Goal: Information Seeking & Learning: Learn about a topic

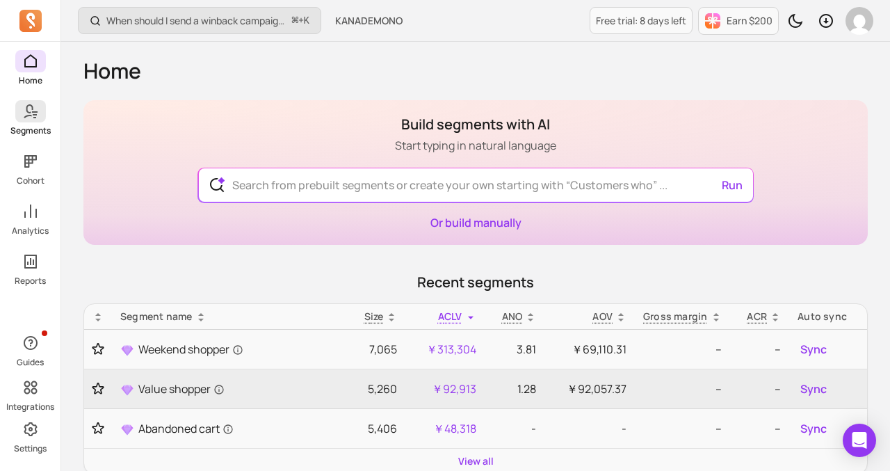
click at [34, 127] on p "Segments" at bounding box center [30, 130] width 40 height 11
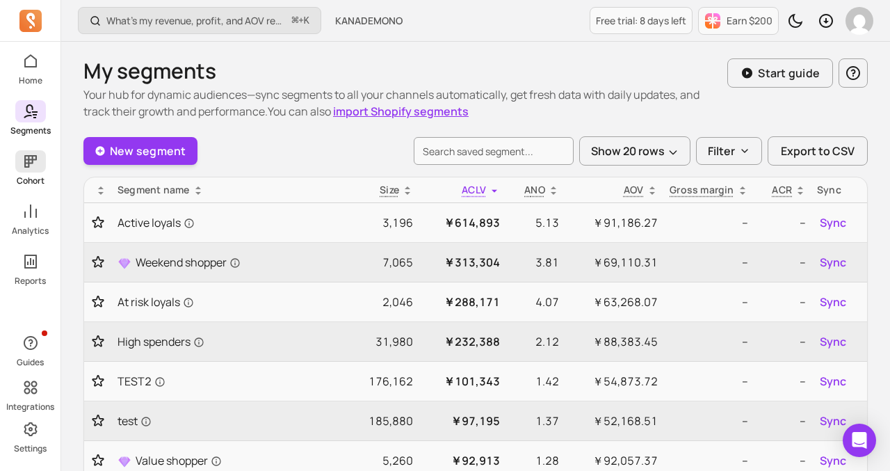
click at [28, 177] on p "Cohort" at bounding box center [31, 180] width 28 height 11
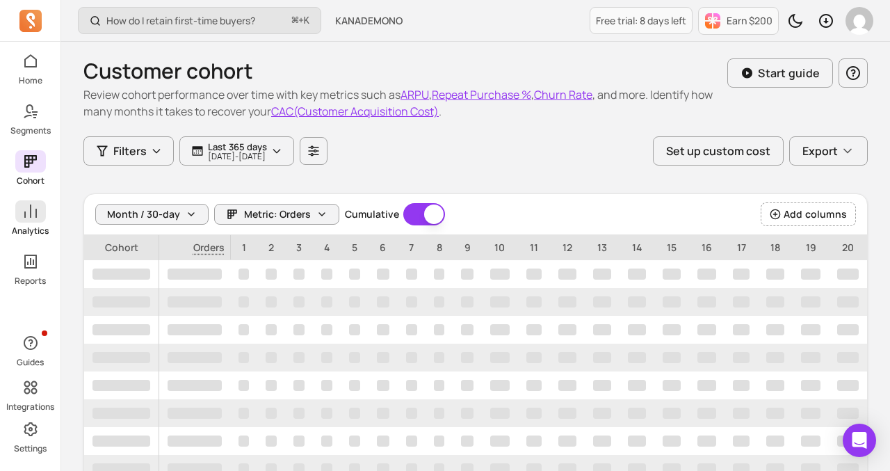
click at [25, 236] on p "Analytics" at bounding box center [30, 230] width 37 height 11
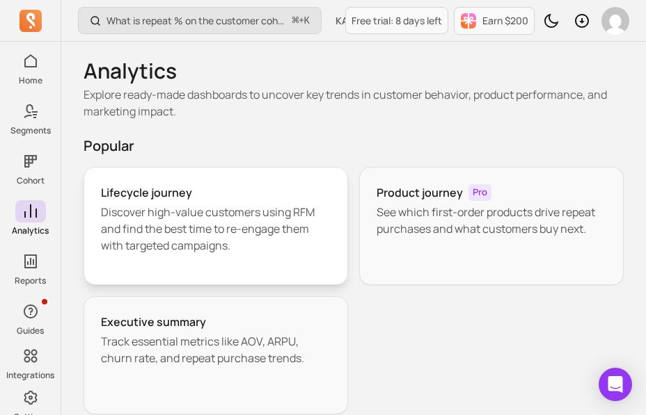
click at [234, 184] on div "Lifecycle journey Discover high-value customers using RFM and find the best tim…" at bounding box center [215, 226] width 264 height 118
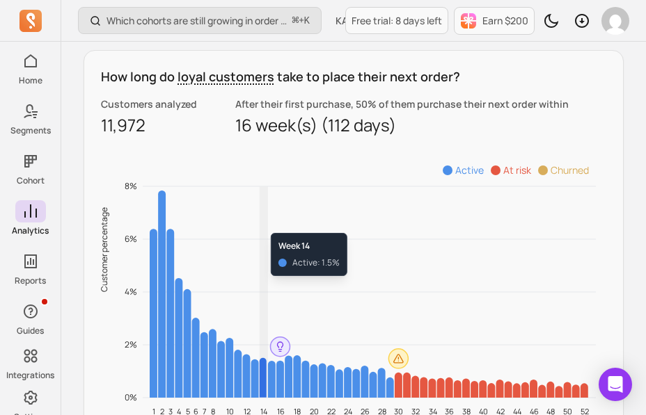
scroll to position [1244, 0]
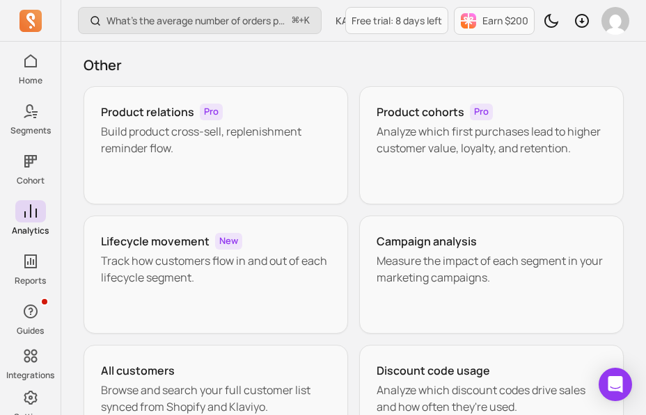
scroll to position [378, 0]
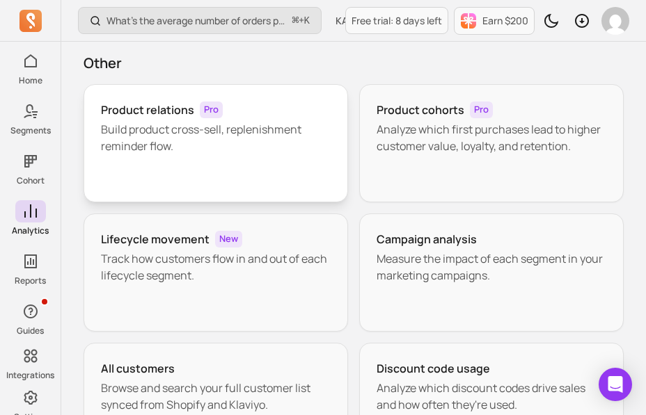
click at [185, 172] on div "Product relations Pro Build product cross-sell, replenishment reminder flow." at bounding box center [215, 143] width 264 height 118
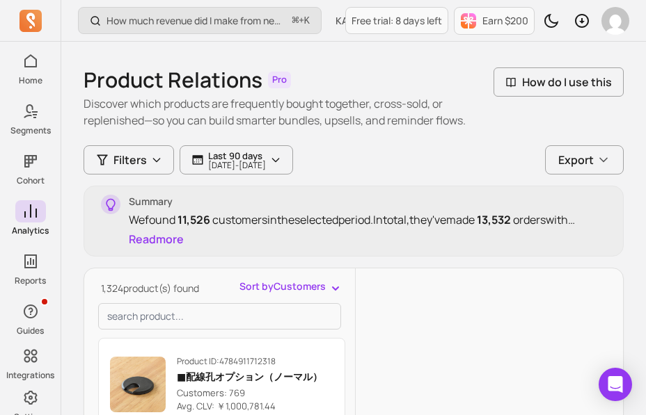
scroll to position [24, 0]
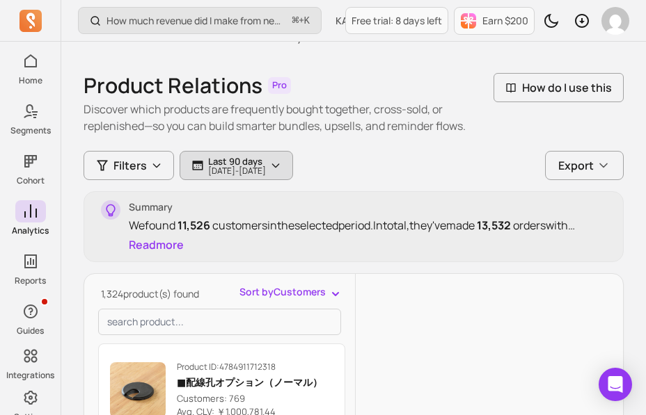
click at [259, 164] on p "Last 90 days" at bounding box center [237, 161] width 58 height 11
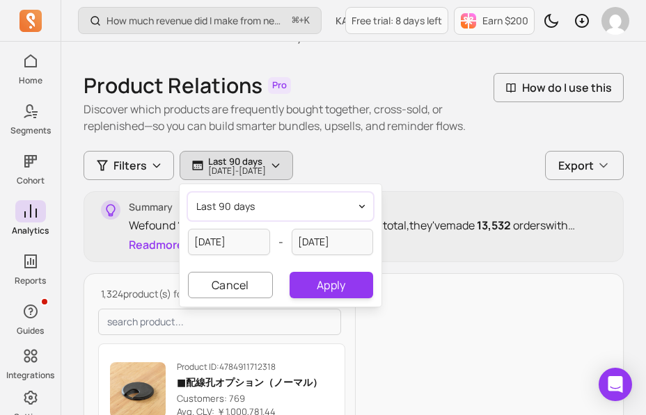
click at [238, 217] on button "last 90 days" at bounding box center [280, 207] width 185 height 28
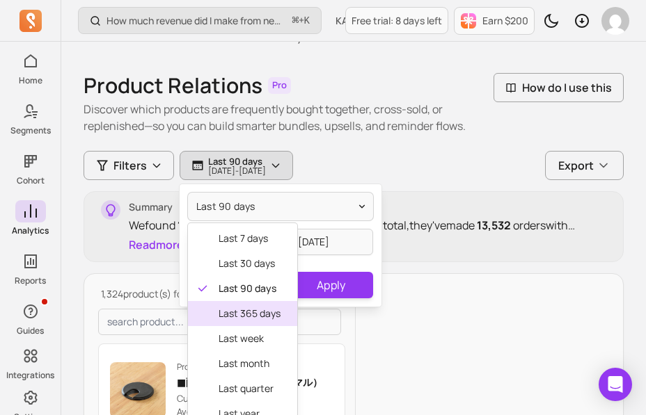
click at [239, 312] on span "last 365 days" at bounding box center [249, 314] width 62 height 14
type input "[DATE]"
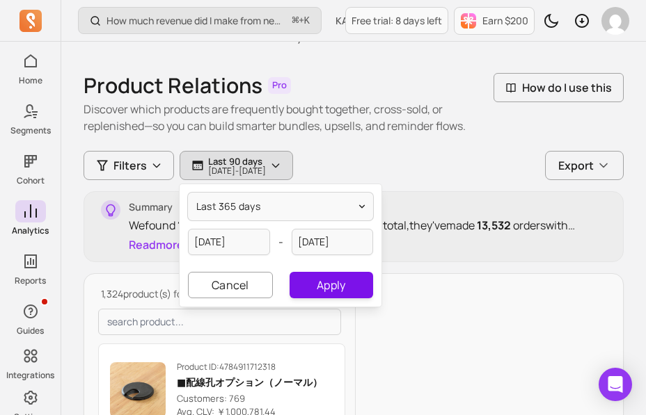
click at [325, 284] on button "Apply" at bounding box center [330, 285] width 83 height 26
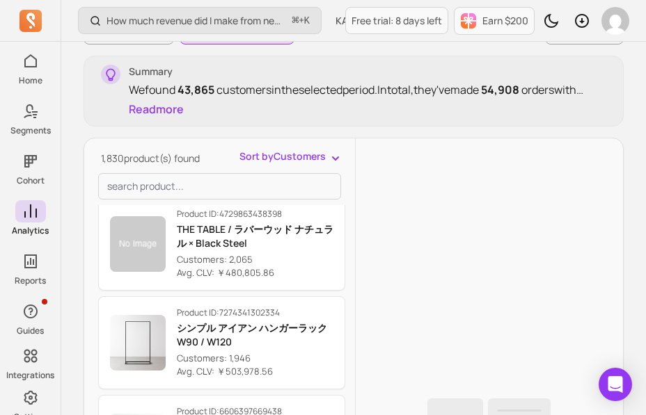
scroll to position [210, 0]
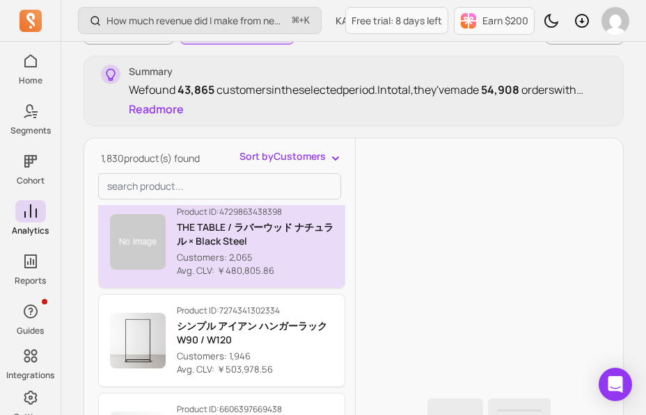
click at [292, 285] on button "Product ID: 4729863438398 THE TABLE / ラバーウッド ナチュラル × Black Steel Customers: 2,0…" at bounding box center [221, 241] width 247 height 93
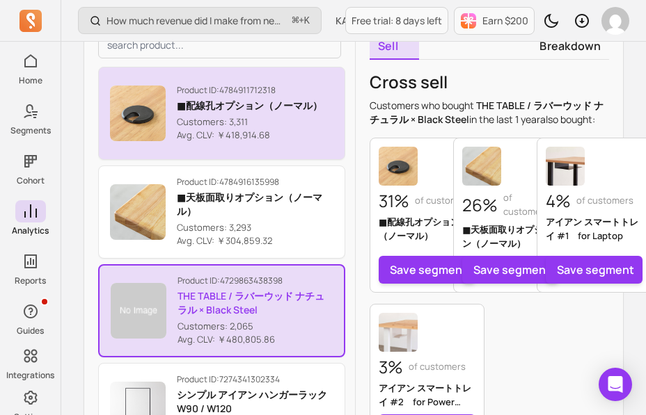
click at [325, 143] on button "Product ID: 4784911712318 ■配線孔オプション（ノーマル） Customers: 3,311 Avg. CLV: ￥418,914.68" at bounding box center [221, 113] width 247 height 93
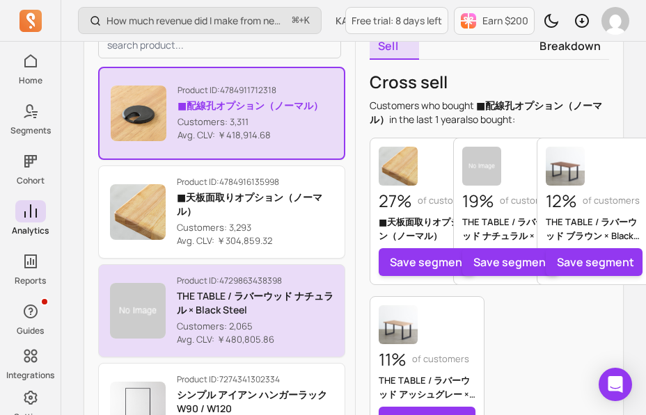
click at [315, 279] on p "Product ID: 4729863438398" at bounding box center [255, 280] width 157 height 11
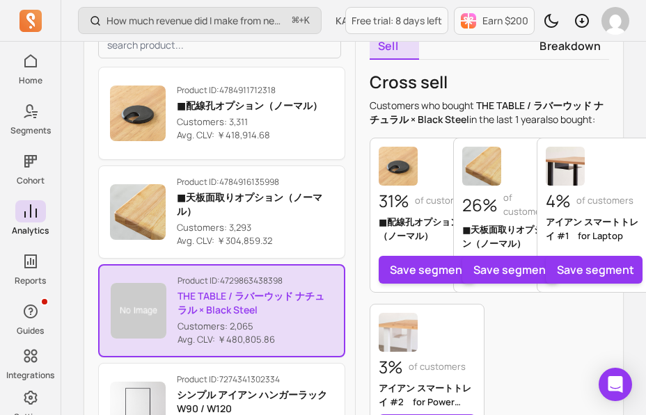
click at [505, 381] on div "31% of customers ■配線孔オプション（ノーマル） Save segment 26% of customers ■天板面取りオプション（ノーマル…" at bounding box center [488, 295] width 239 height 314
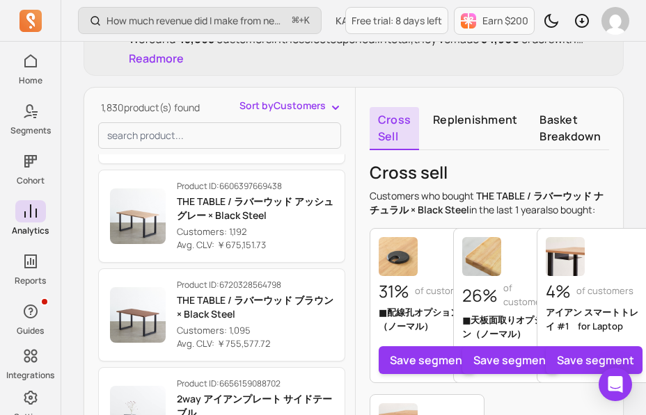
scroll to position [383, 0]
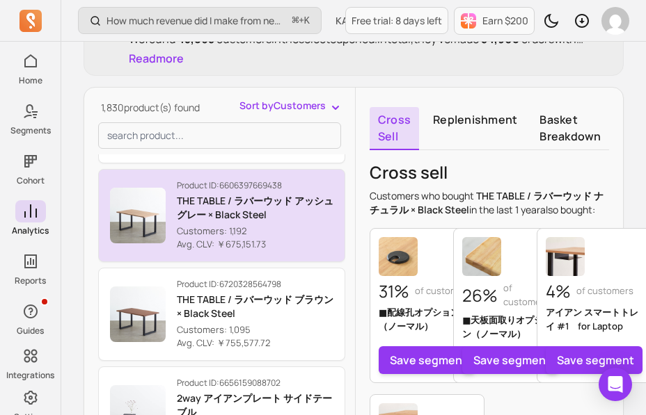
click at [307, 230] on p "Customers: 1,192" at bounding box center [255, 232] width 157 height 14
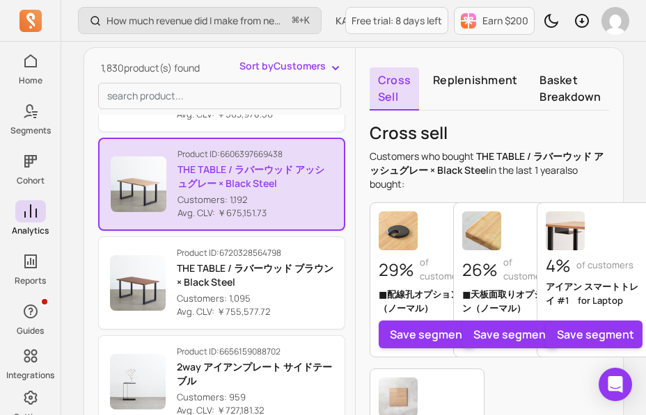
scroll to position [376, 0]
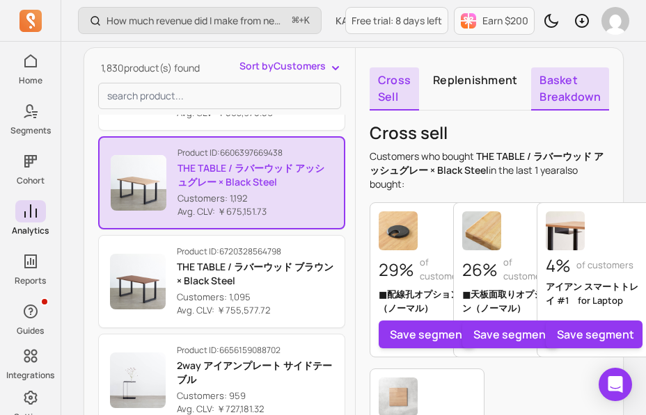
click at [564, 88] on link "Basket breakdown" at bounding box center [570, 88] width 78 height 43
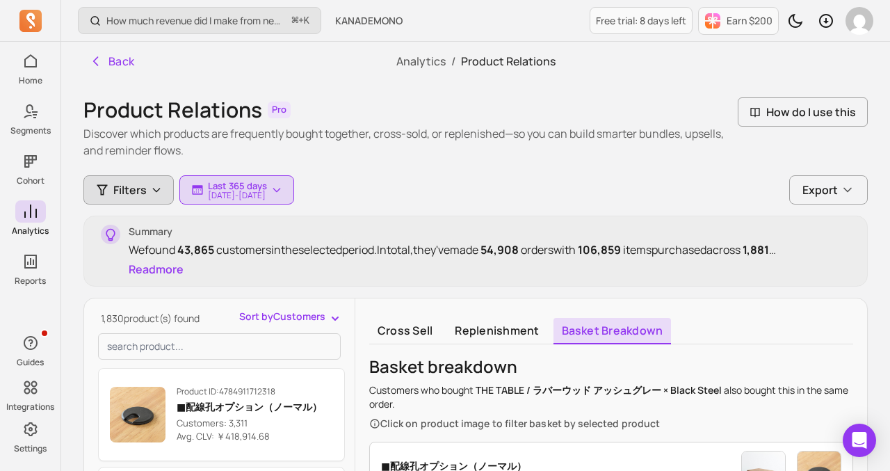
click at [120, 184] on span "Filters" at bounding box center [129, 190] width 33 height 17
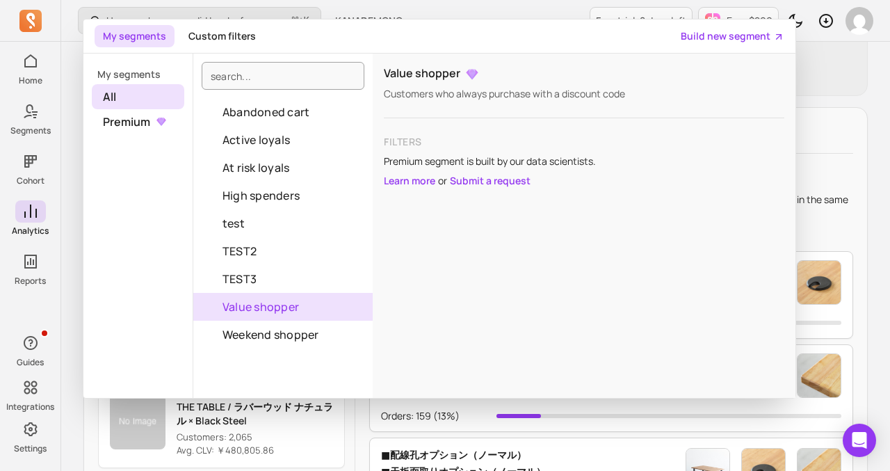
scroll to position [190, 0]
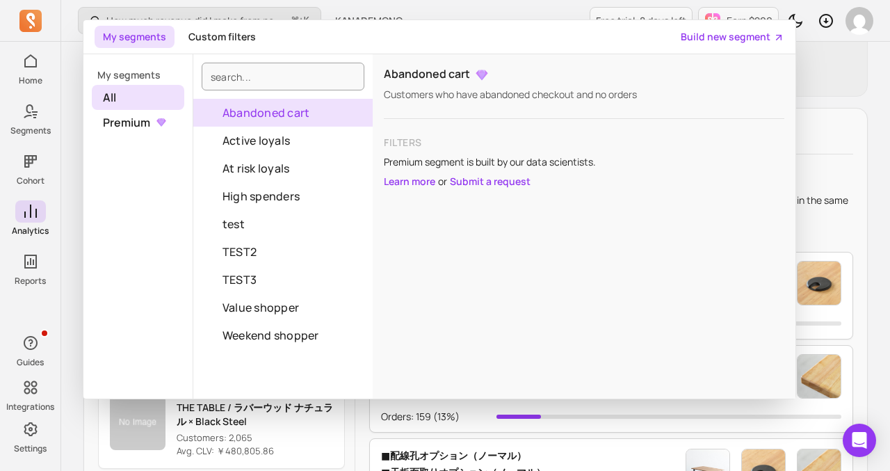
click at [227, 25] on div "My segments Custom filters Build new segment" at bounding box center [439, 37] width 712 height 34
click at [227, 30] on button "Custom filters" at bounding box center [222, 37] width 84 height 22
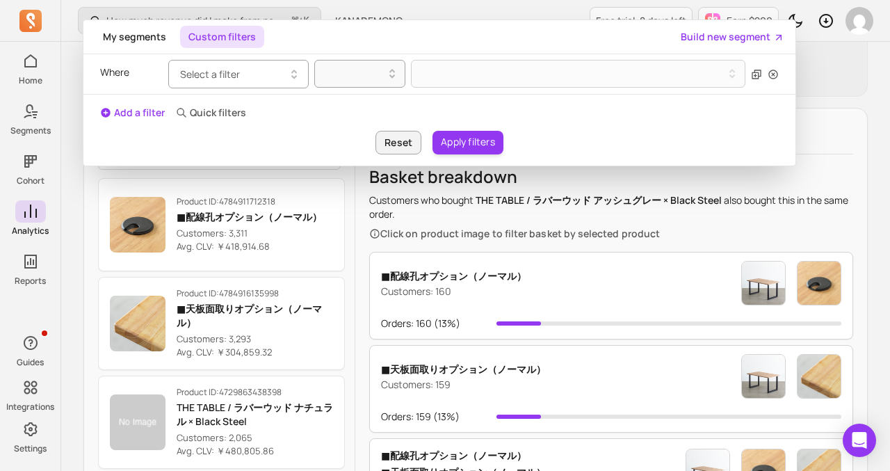
click at [237, 65] on button "Select a filter" at bounding box center [238, 74] width 141 height 29
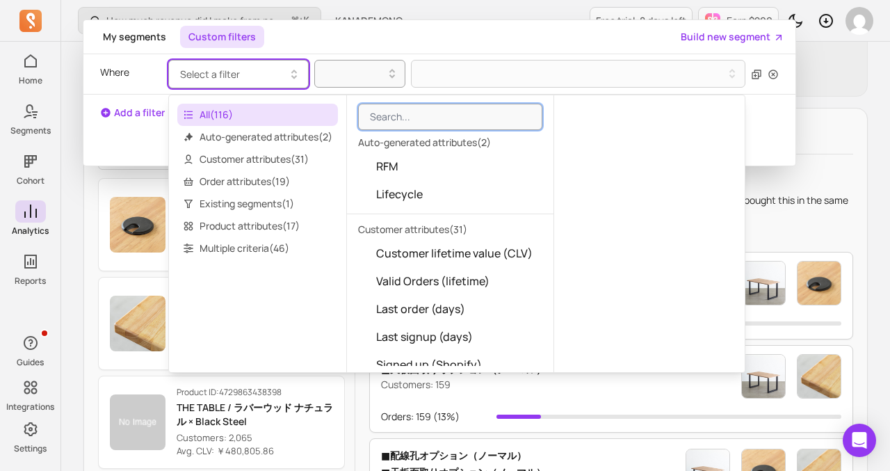
click at [72, 143] on div "Back Analytics / Product Relations Product Relations Pro Discover which product…" at bounding box center [475, 310] width 829 height 917
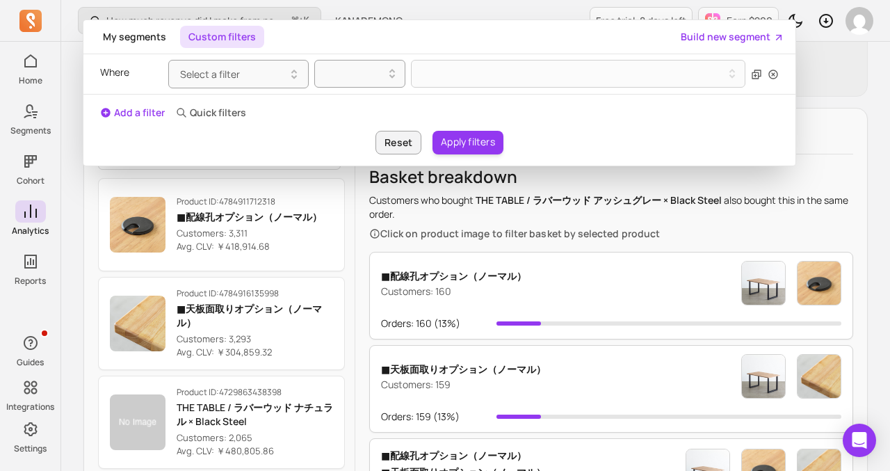
click at [72, 124] on div "Back Analytics / Product Relations Product Relations Pro Discover which product…" at bounding box center [475, 310] width 829 height 917
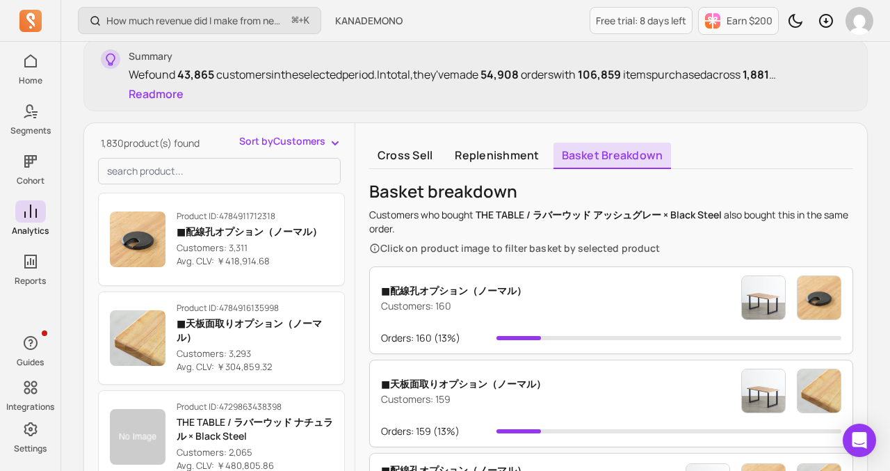
scroll to position [0, 0]
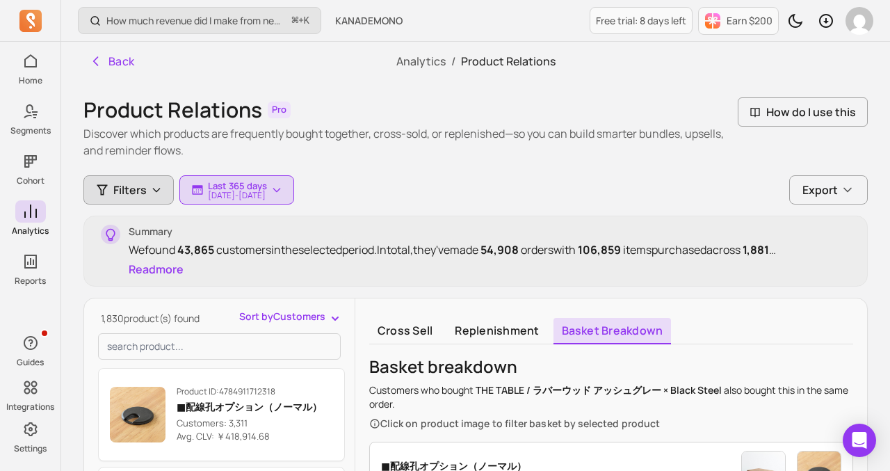
click at [155, 188] on icon "button" at bounding box center [156, 189] width 11 height 11
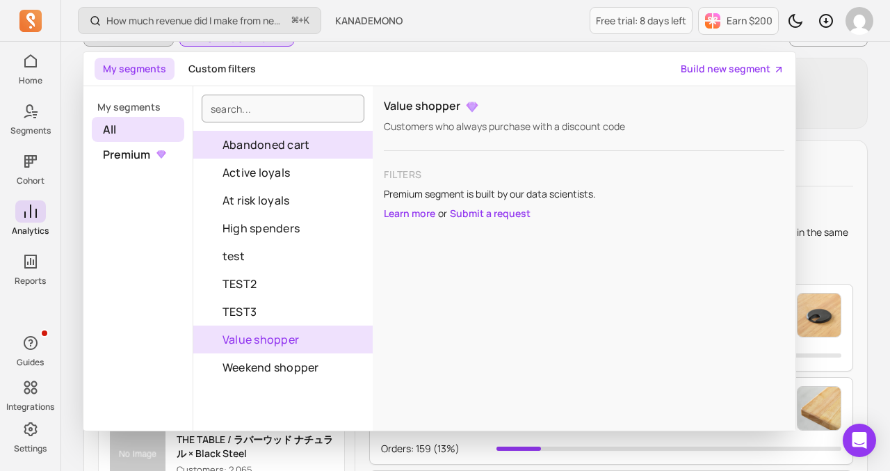
scroll to position [151, 0]
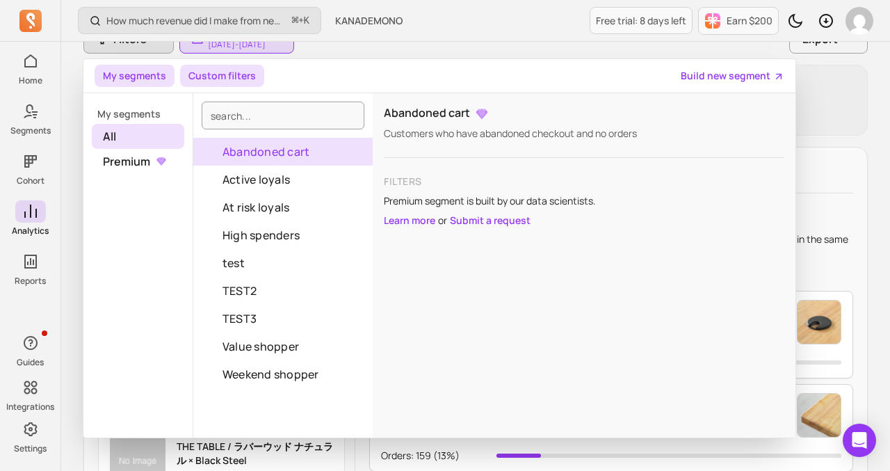
click at [234, 77] on button "Custom filters" at bounding box center [222, 76] width 84 height 22
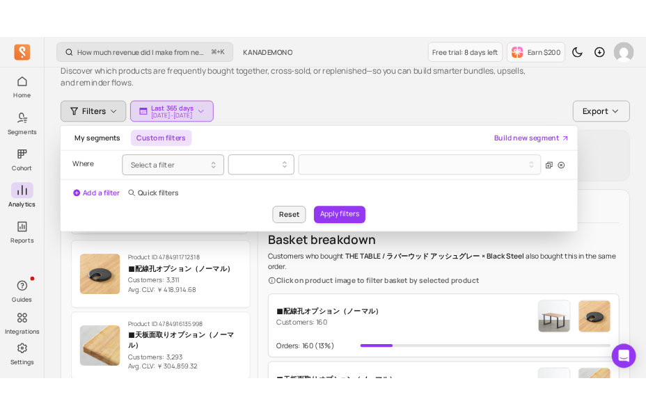
scroll to position [78, 0]
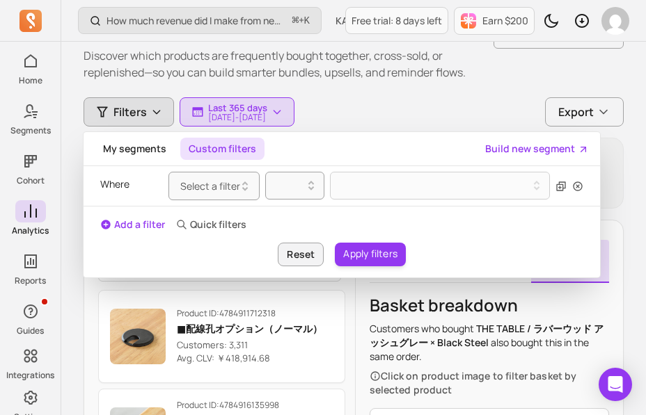
click at [464, 102] on div "Filters My segments Custom filters Build new segment Where Select a filter Add …" at bounding box center [353, 111] width 540 height 29
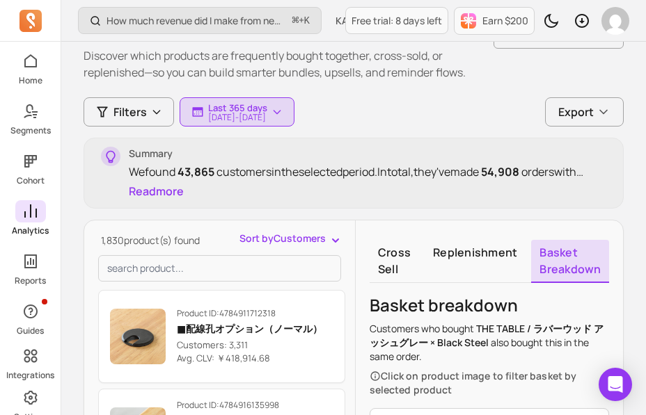
scroll to position [250, 0]
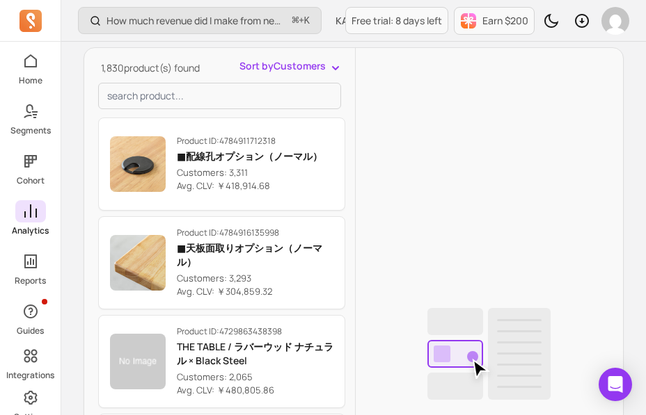
scroll to position [211, 0]
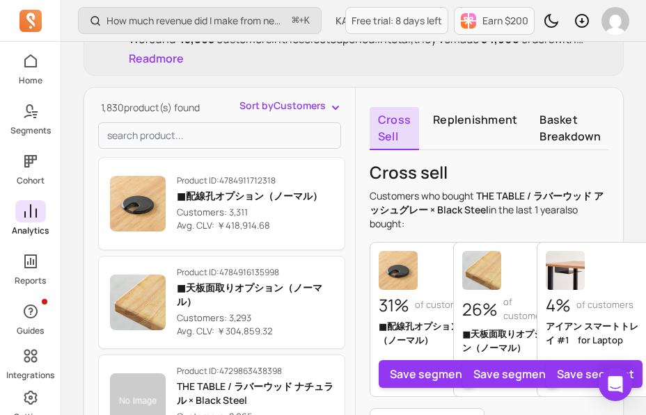
click at [29, 225] on p "Analytics" at bounding box center [30, 230] width 37 height 11
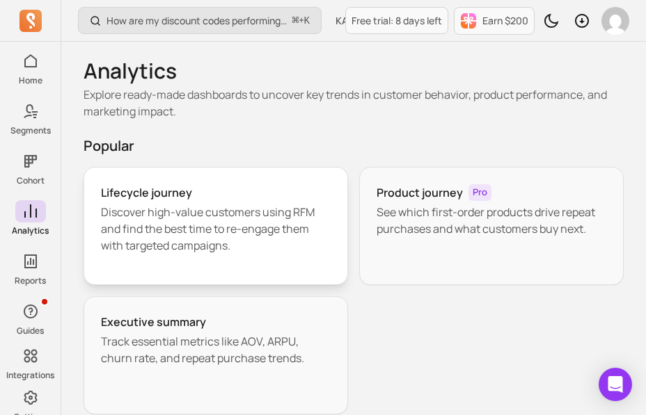
click at [181, 215] on p "Discover high-value customers using RFM and find the best time to re-engage the…" at bounding box center [216, 229] width 230 height 50
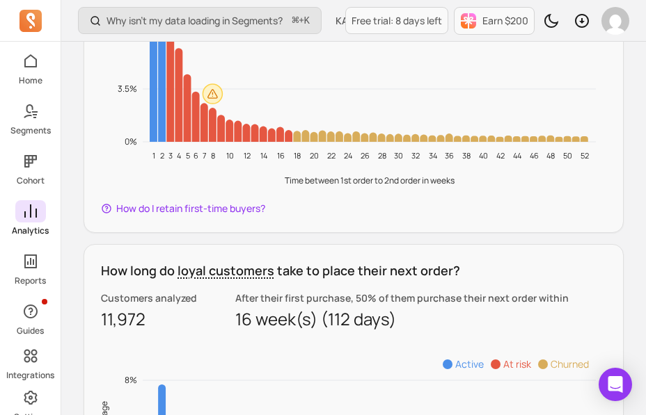
scroll to position [1140, 0]
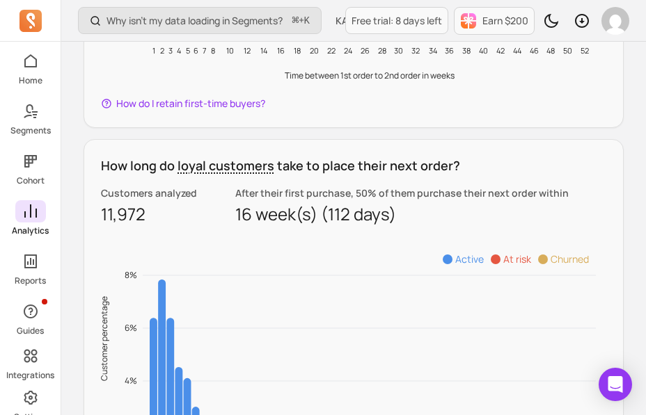
click at [30, 210] on icon at bounding box center [30, 211] width 13 height 13
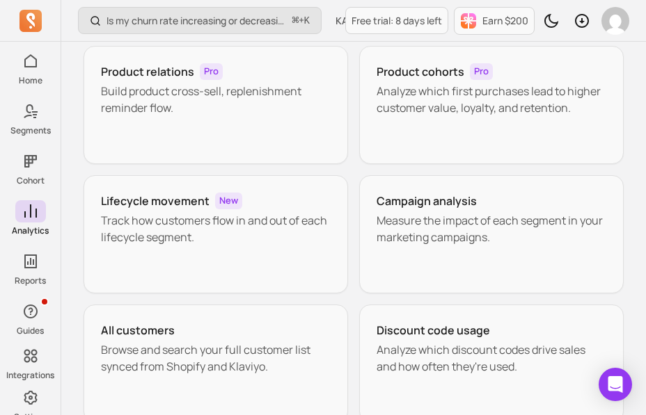
scroll to position [403, 0]
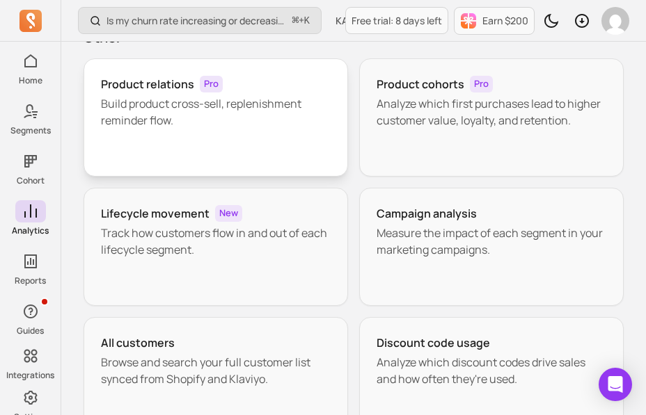
click at [179, 130] on div "Product relations Pro Build product cross-sell, replenishment reminder flow." at bounding box center [215, 117] width 264 height 118
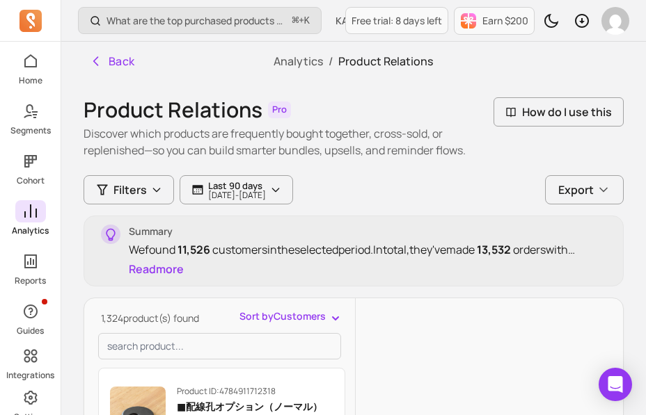
click at [29, 215] on icon at bounding box center [30, 211] width 17 height 17
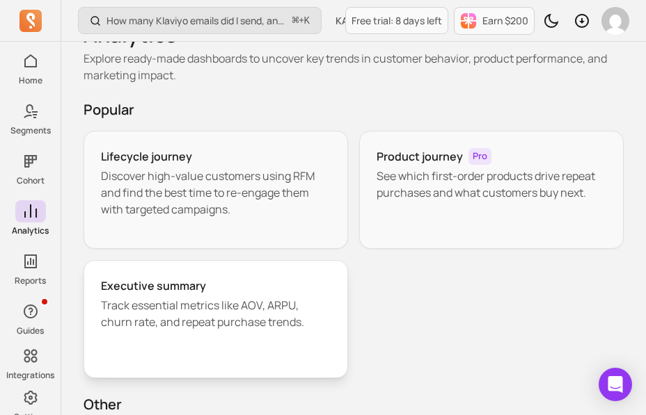
scroll to position [39, 0]
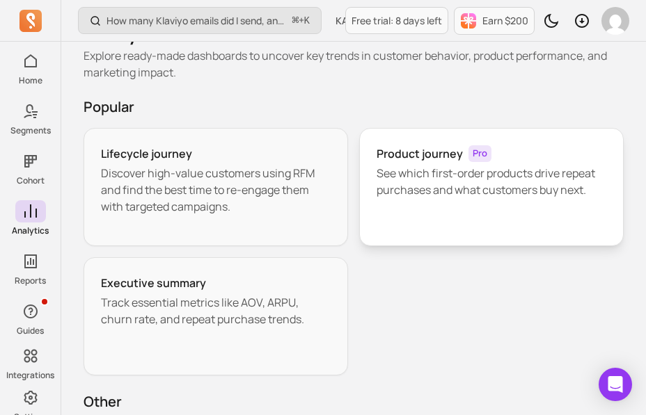
click at [411, 198] on div "Product journey Pro See which first-order products drive repeat purchases and w…" at bounding box center [491, 187] width 264 height 118
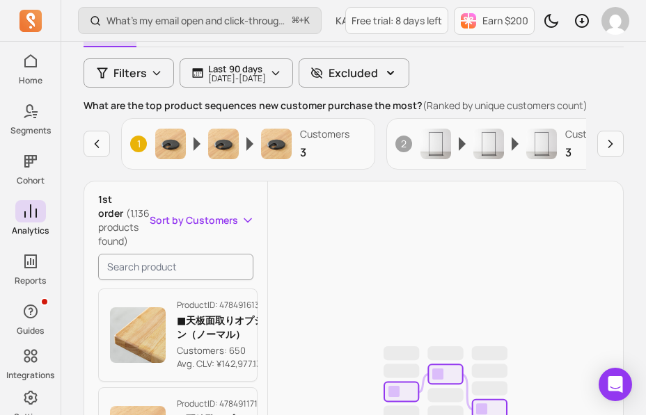
scroll to position [128, 0]
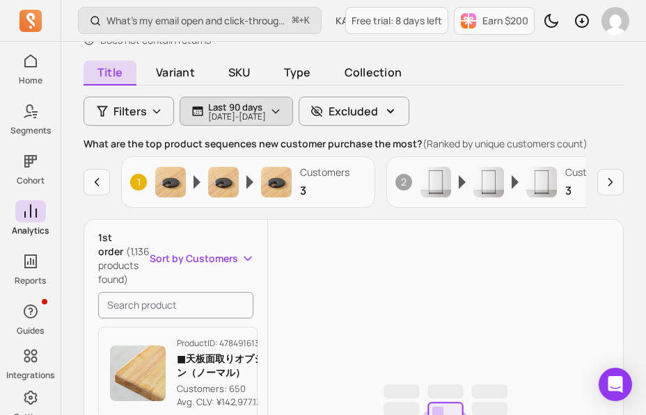
click at [255, 106] on p "Last 90 days" at bounding box center [237, 107] width 58 height 11
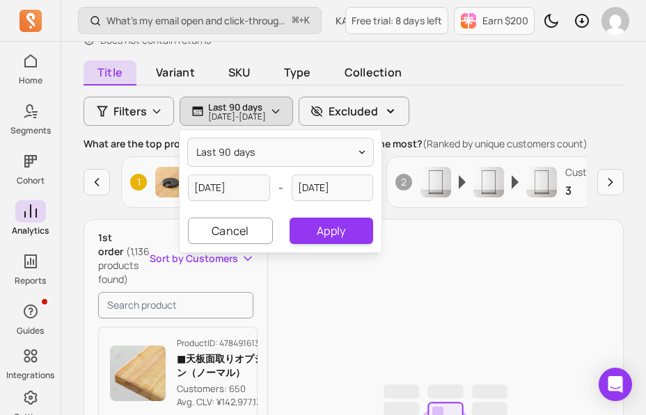
click at [139, 94] on div "Title Variant SKU Type Collection Filters Last 90 days [DATE] - [DATE] last 90 …" at bounding box center [353, 396] width 540 height 664
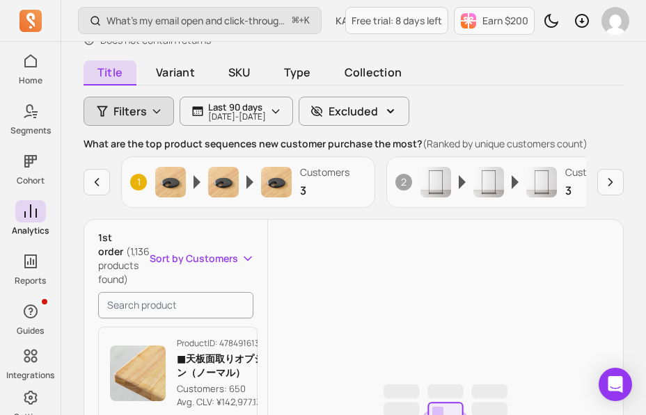
click at [139, 97] on button "Filters" at bounding box center [128, 111] width 90 height 29
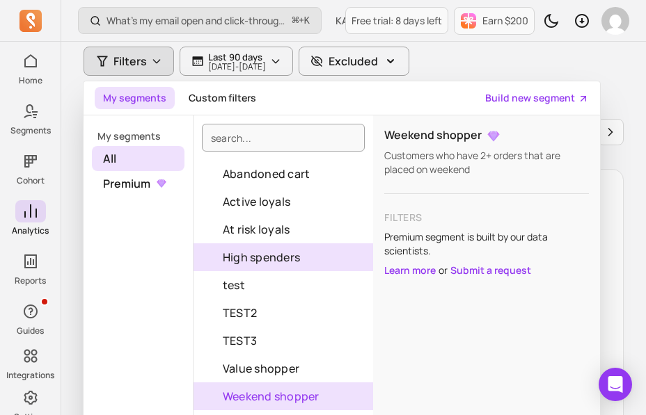
scroll to position [104, 0]
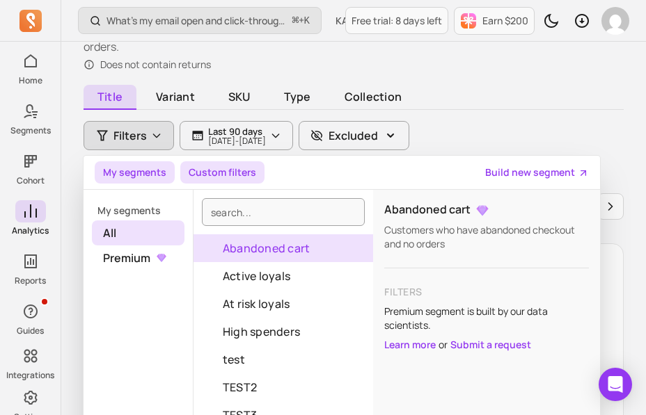
click at [220, 171] on button "Custom filters" at bounding box center [222, 172] width 84 height 22
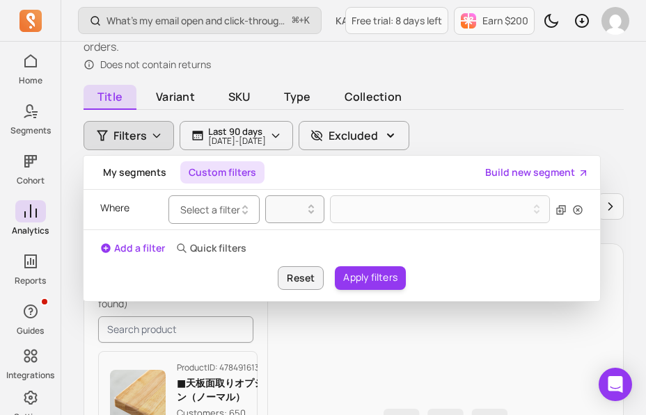
click at [225, 209] on span "Select a filter" at bounding box center [210, 209] width 60 height 13
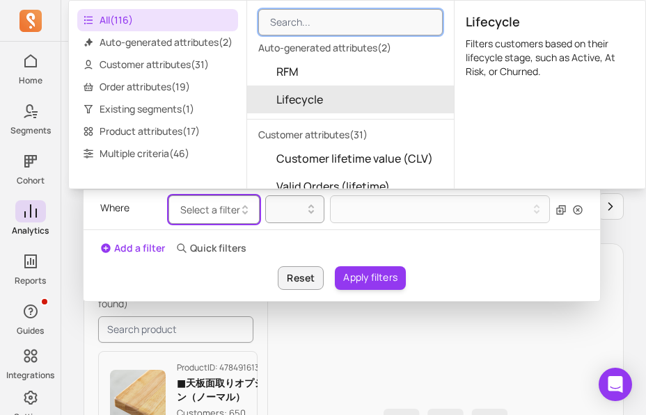
click at [74, 214] on div "Back Analytics / Product Journey Product Journey Pro Identify your most popular…" at bounding box center [353, 353] width 584 height 831
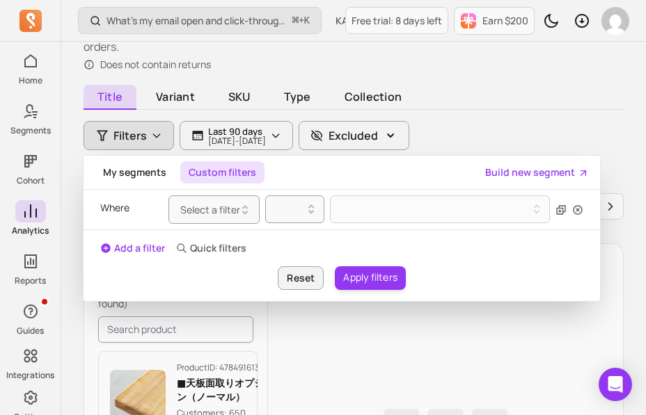
click at [478, 118] on div "Title Variant SKU Type Collection Filters My segments Custom filters Build new …" at bounding box center [353, 420] width 540 height 664
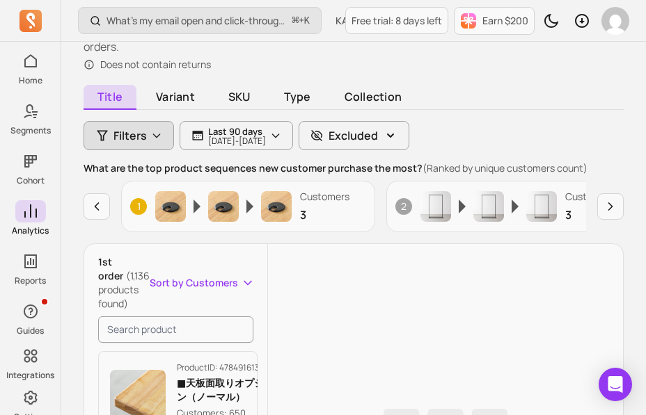
click at [142, 129] on span "Filters" at bounding box center [129, 135] width 33 height 17
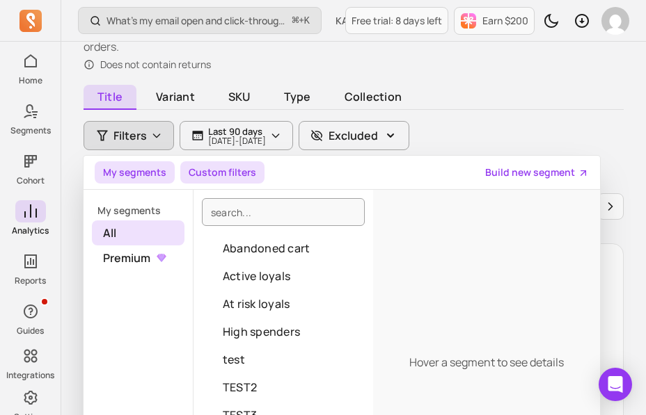
click at [225, 173] on button "Custom filters" at bounding box center [222, 172] width 84 height 22
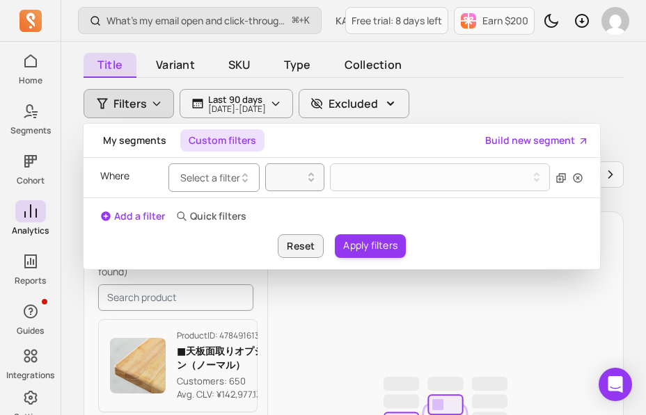
scroll to position [136, 0]
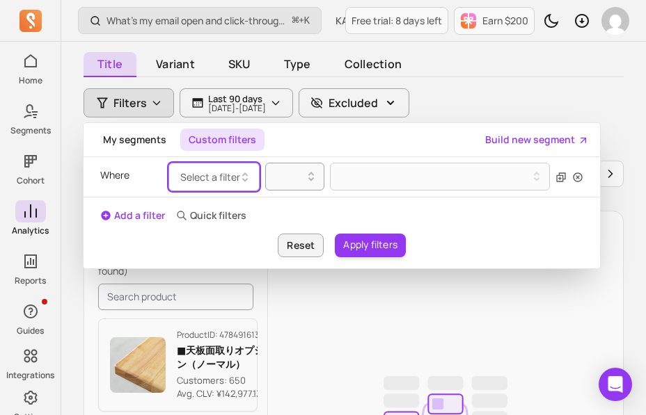
click at [228, 189] on button "Select a filter" at bounding box center [213, 177] width 91 height 29
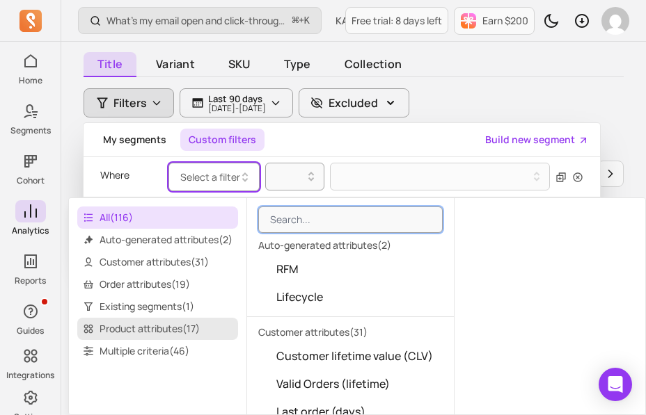
click at [128, 330] on span "Product attributes ( 17 )" at bounding box center [157, 329] width 161 height 22
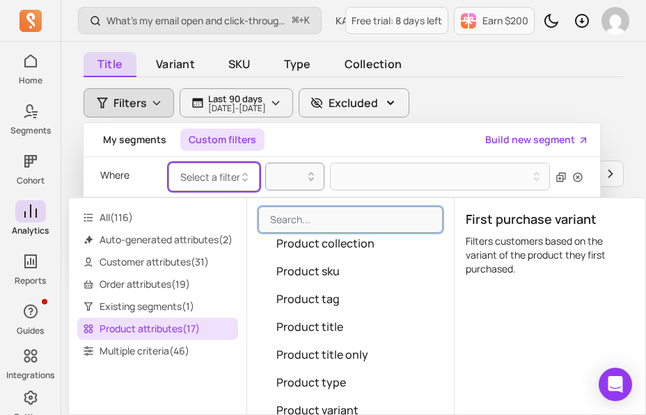
scroll to position [232, 0]
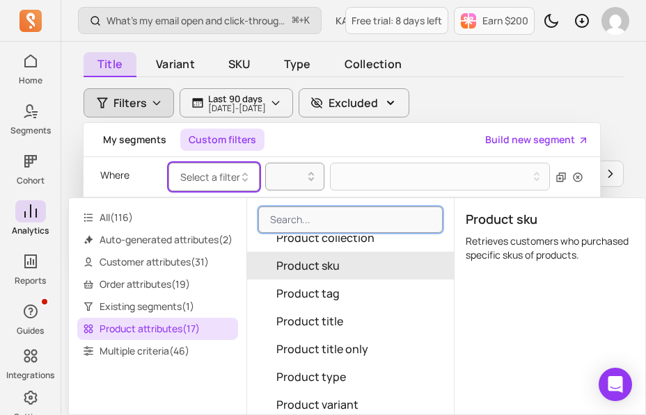
click at [333, 265] on span "Product sku" at bounding box center [307, 265] width 63 height 17
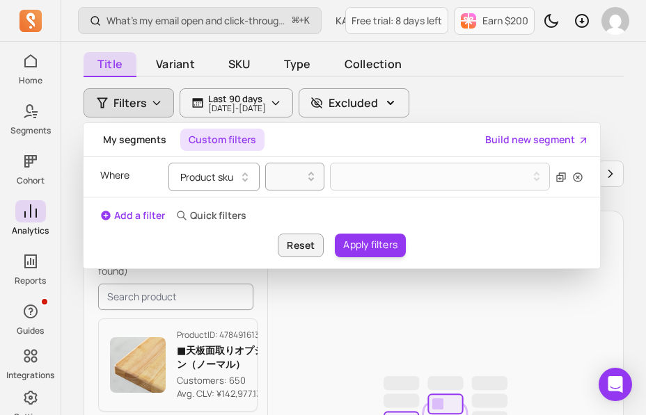
click at [216, 181] on button "Product sku" at bounding box center [213, 177] width 91 height 29
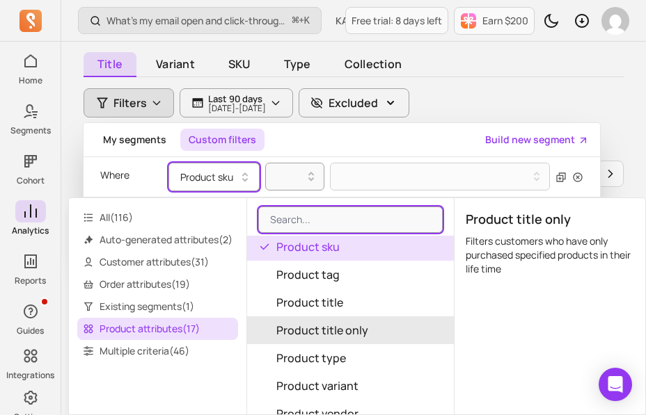
scroll to position [248, 0]
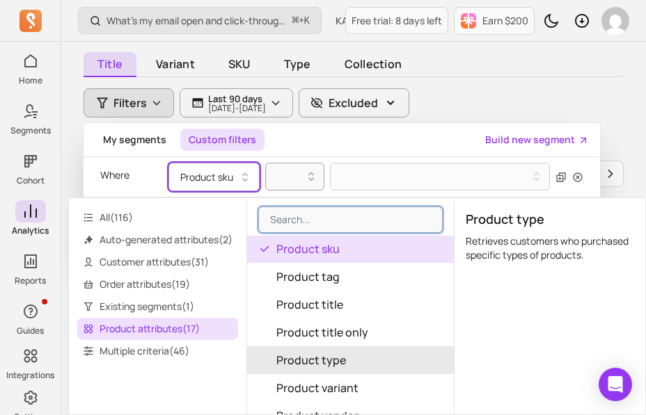
click at [305, 372] on button "Product type" at bounding box center [350, 360] width 207 height 28
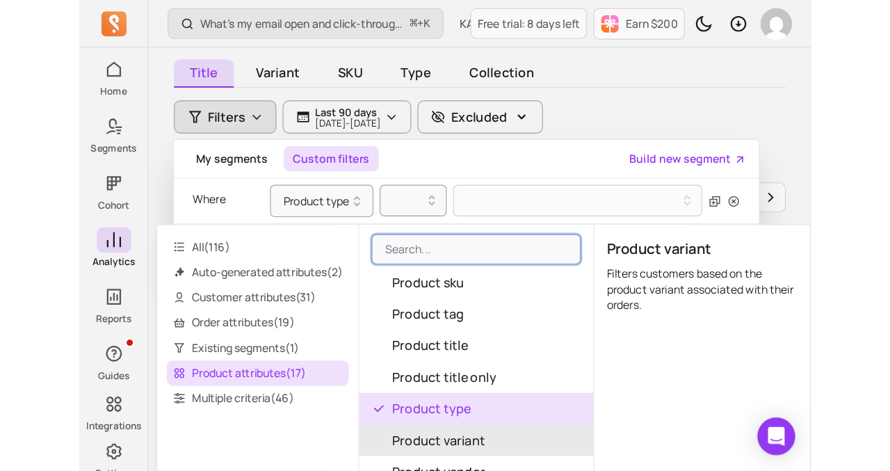
scroll to position [255, 0]
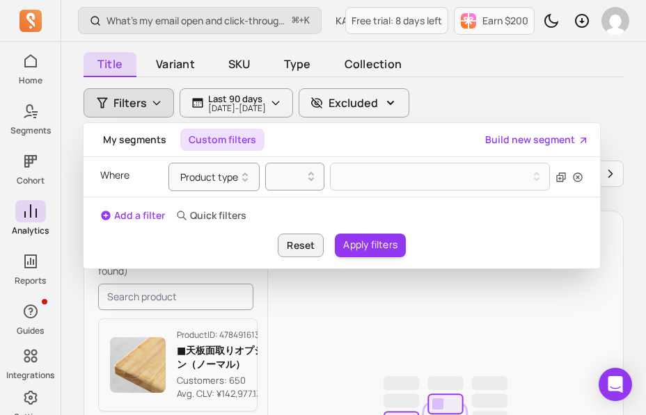
click at [297, 193] on div "Where Product type" at bounding box center [341, 177] width 483 height 40
click at [297, 191] on div at bounding box center [294, 177] width 59 height 29
click at [310, 168] on div at bounding box center [289, 177] width 44 height 22
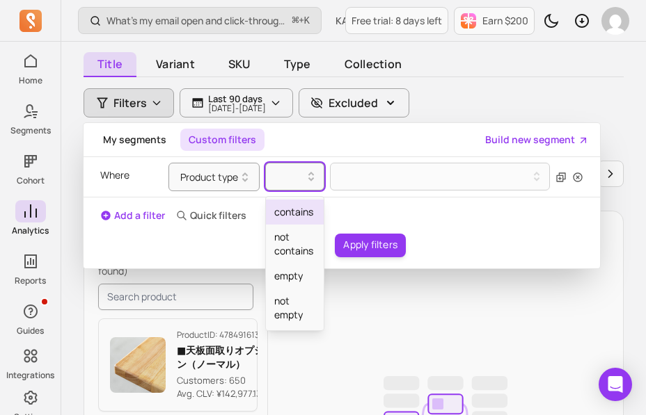
click at [298, 217] on div "contains" at bounding box center [295, 212] width 58 height 25
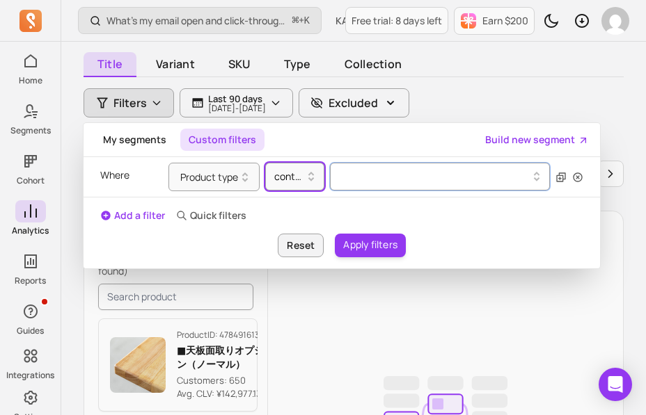
click at [385, 175] on div at bounding box center [435, 177] width 187 height 6
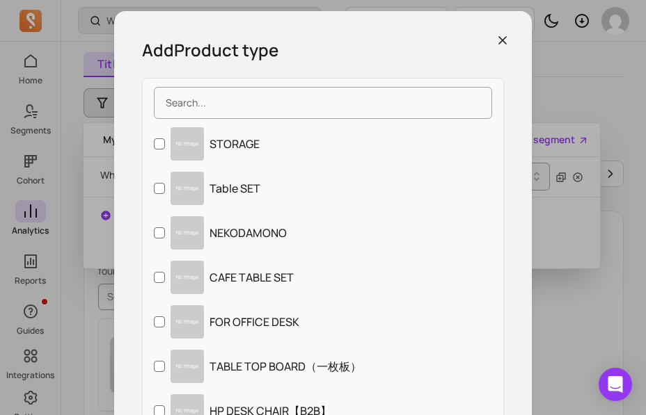
click at [501, 37] on icon "button" at bounding box center [502, 40] width 14 height 14
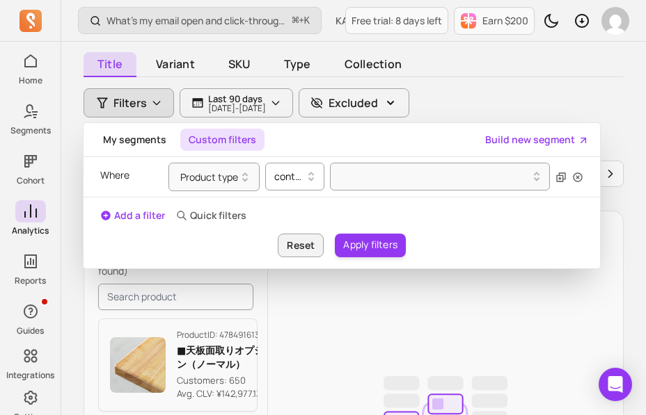
click at [310, 173] on icon at bounding box center [311, 174] width 6 height 4
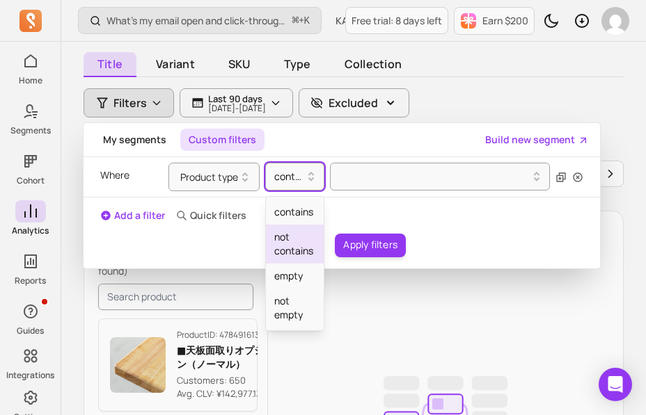
click at [291, 245] on div "not contains" at bounding box center [295, 244] width 58 height 39
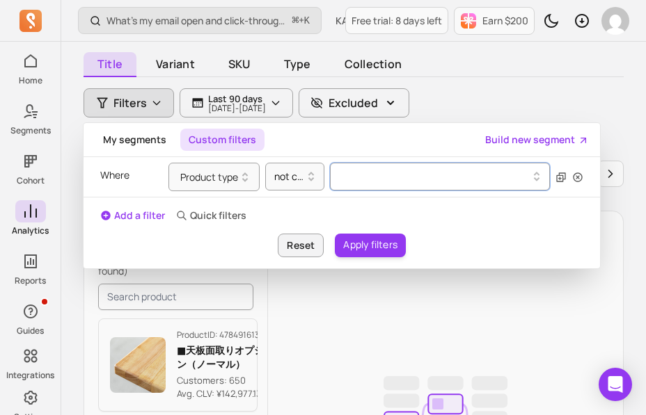
click at [415, 170] on button at bounding box center [440, 177] width 221 height 28
